Goal: Task Accomplishment & Management: Use online tool/utility

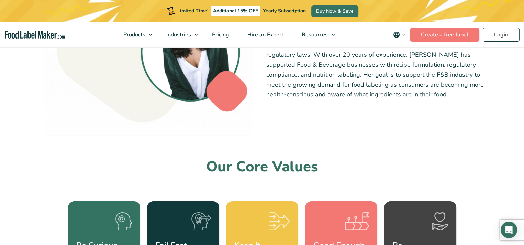
scroll to position [481, 0]
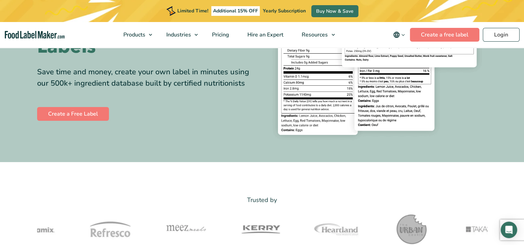
scroll to position [138, 0]
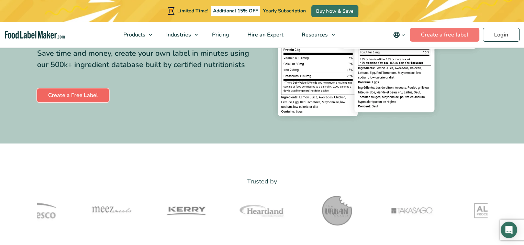
click at [85, 97] on link "Create a Free Label" at bounding box center [73, 95] width 72 height 14
